Goal: Task Accomplishment & Management: Manage account settings

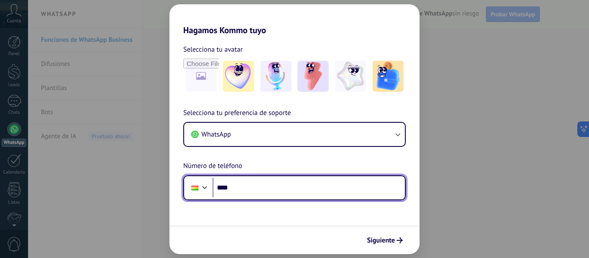
click at [265, 190] on input "****" at bounding box center [309, 188] width 192 height 20
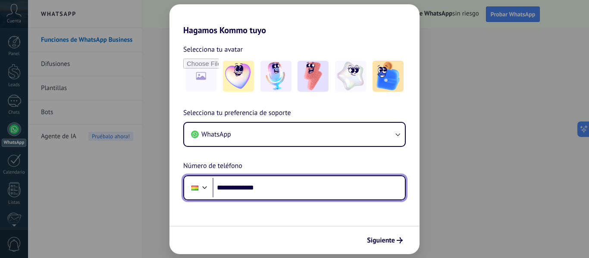
type input "**********"
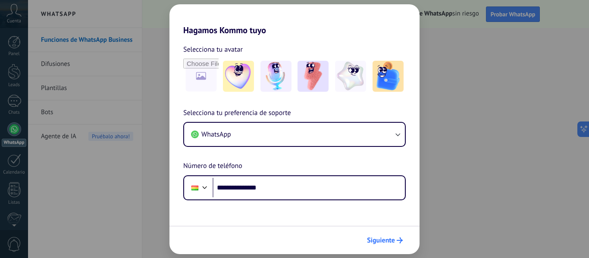
click at [379, 239] on span "Siguiente" at bounding box center [381, 241] width 28 height 6
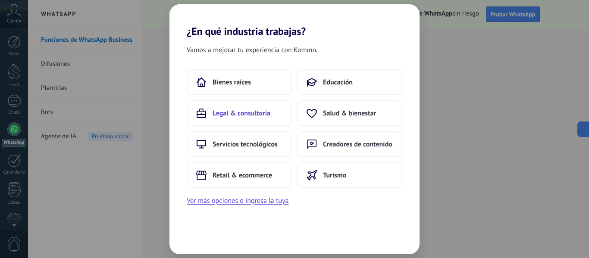
click at [222, 113] on span "Legal & consultoría" at bounding box center [242, 113] width 58 height 9
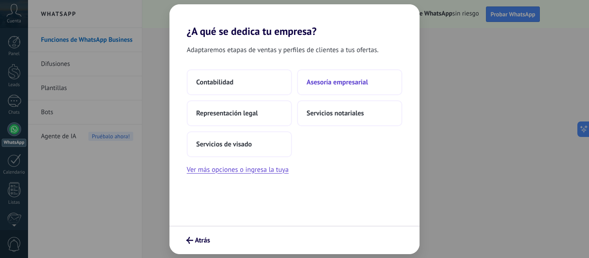
click at [313, 79] on span "Asesoría empresarial" at bounding box center [337, 82] width 61 height 9
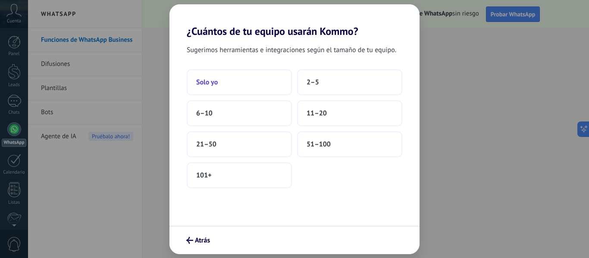
click at [228, 87] on button "Solo yo" at bounding box center [239, 82] width 105 height 26
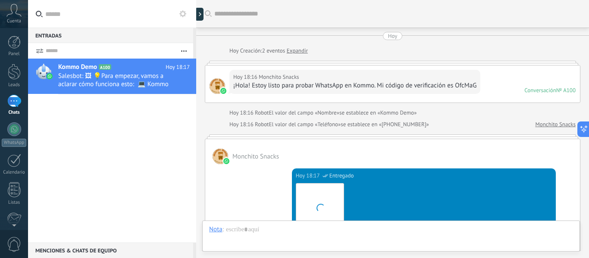
scroll to position [322, 0]
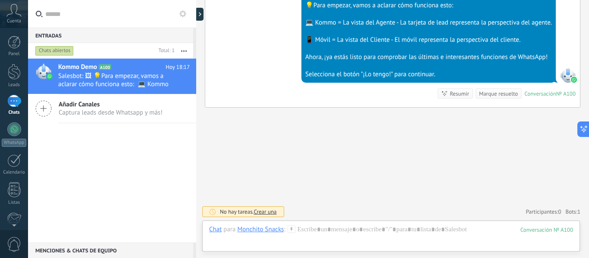
click at [15, 19] on span "Cuenta" at bounding box center [14, 22] width 14 height 6
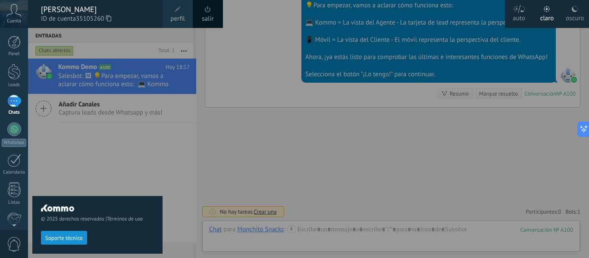
click at [178, 12] on span at bounding box center [178, 9] width 6 height 6
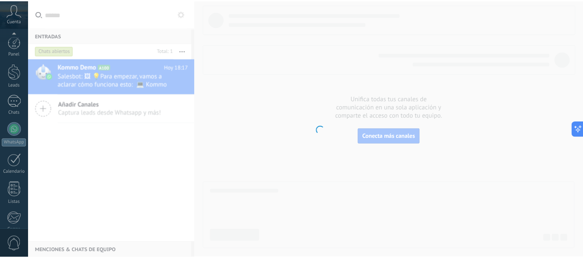
scroll to position [101, 0]
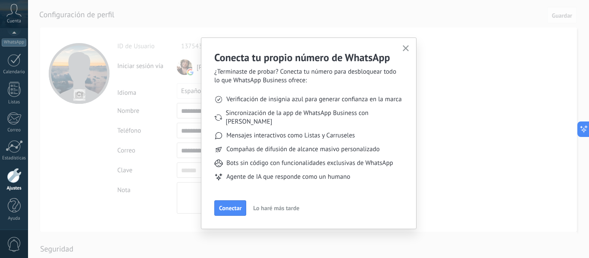
click at [405, 45] on button "button" at bounding box center [406, 49] width 11 height 12
